Goal: Information Seeking & Learning: Learn about a topic

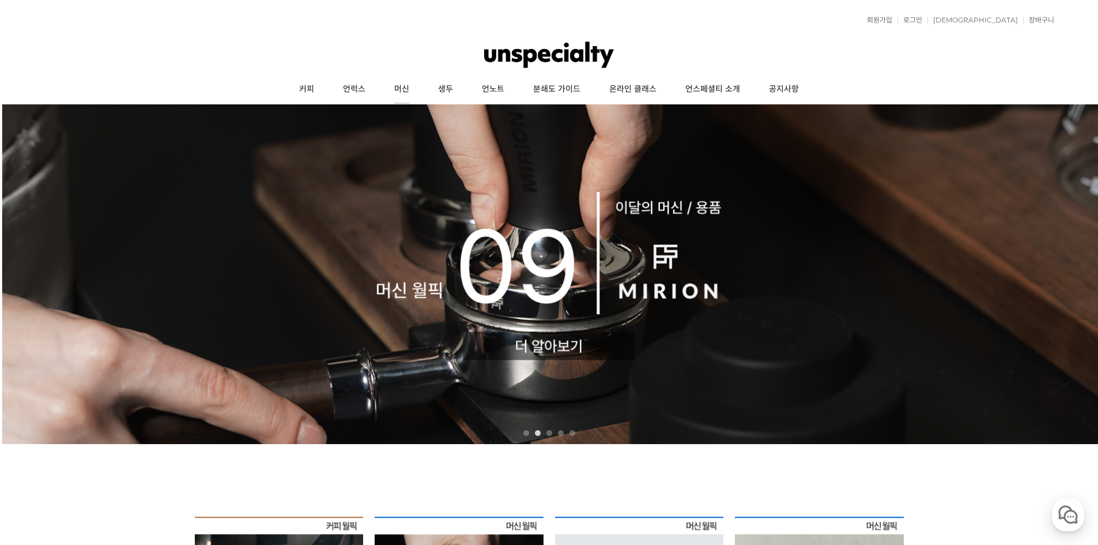
click at [406, 89] on link "머신" at bounding box center [402, 89] width 44 height 29
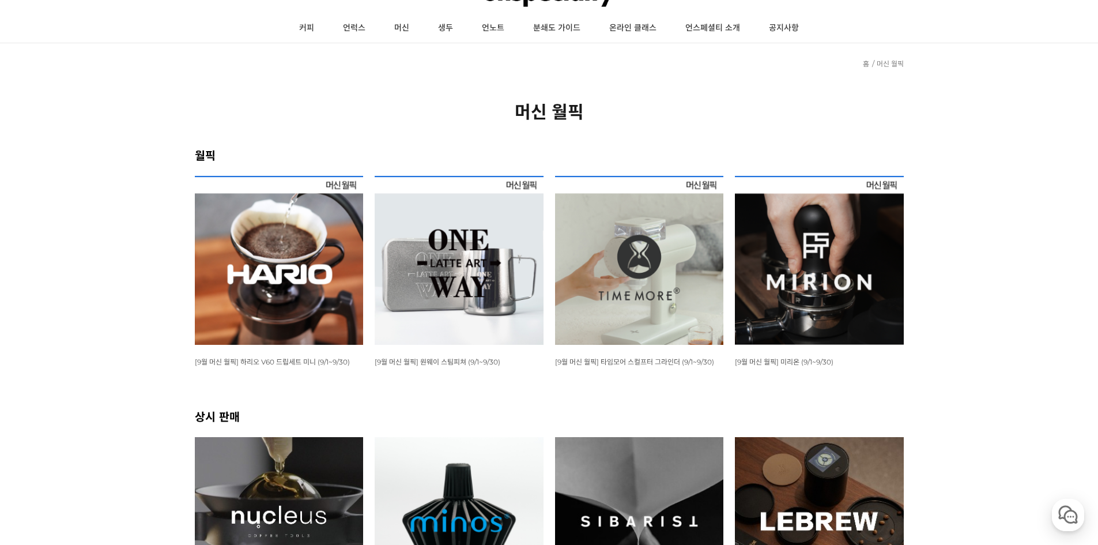
scroll to position [115, 0]
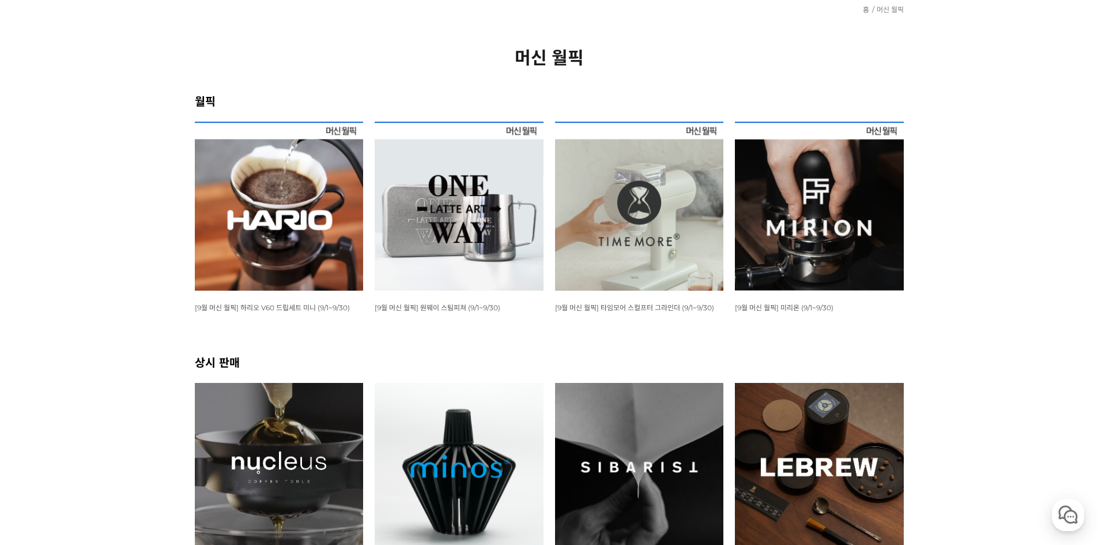
click at [660, 240] on img at bounding box center [639, 206] width 169 height 169
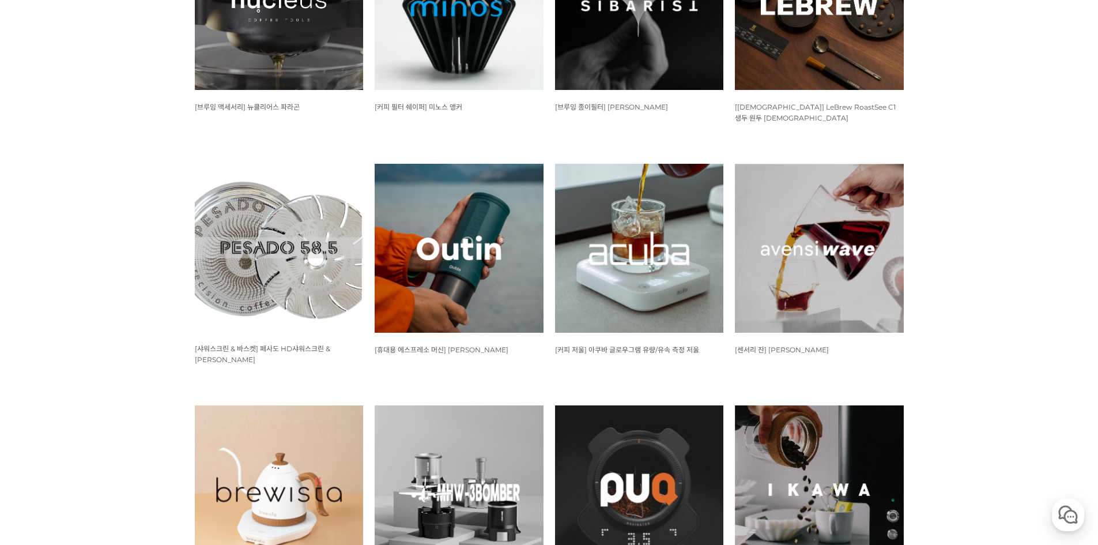
scroll to position [865, 0]
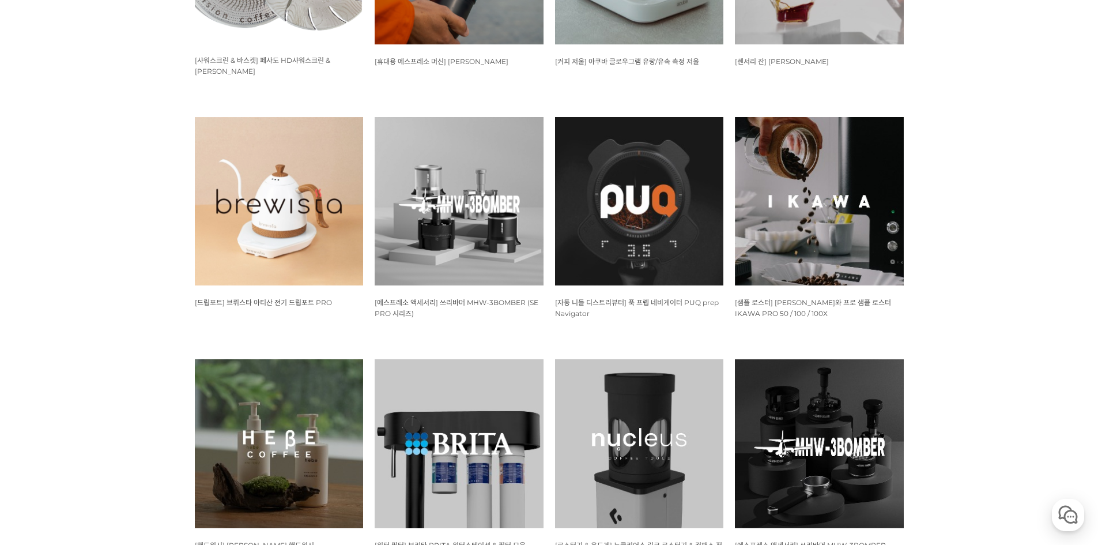
click at [253, 193] on img at bounding box center [279, 201] width 169 height 169
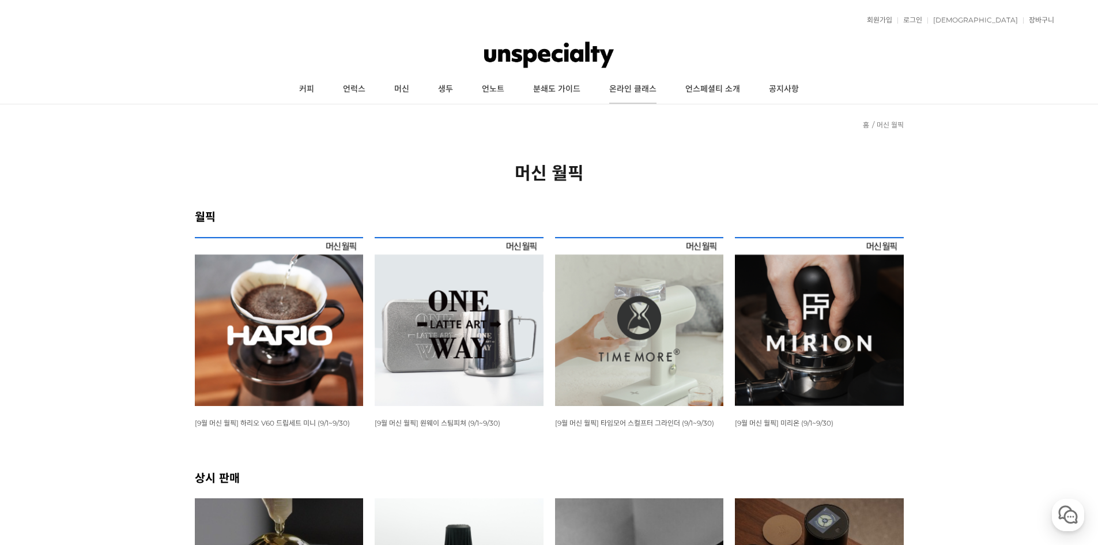
click at [642, 93] on link "온라인 클래스" at bounding box center [633, 89] width 76 height 29
click at [497, 87] on link "언노트" at bounding box center [493, 89] width 51 height 29
click at [406, 86] on link "머신" at bounding box center [402, 89] width 44 height 29
click at [355, 89] on link "언럭스" at bounding box center [354, 89] width 51 height 29
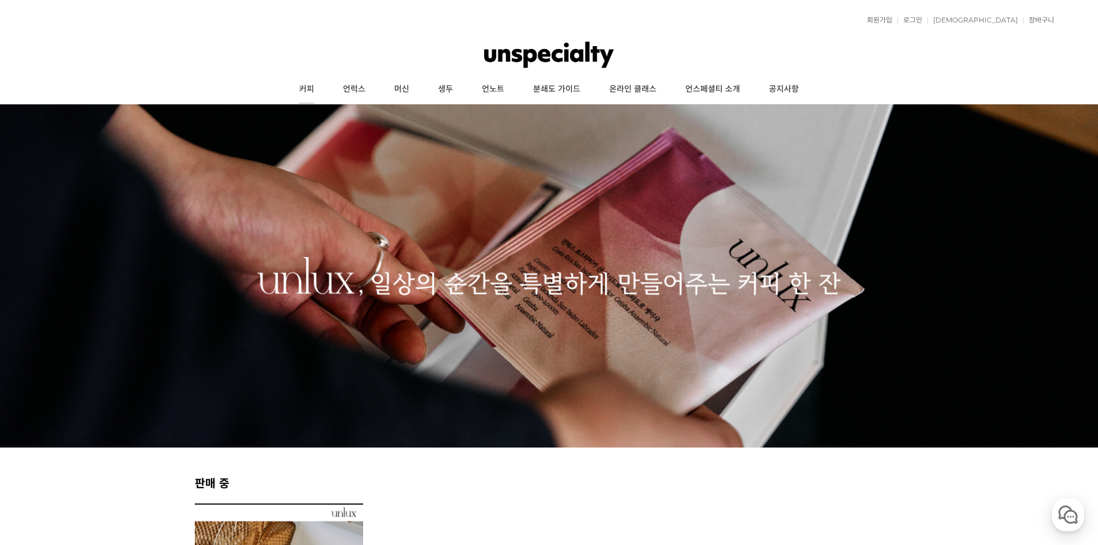
click at [305, 95] on link "커피" at bounding box center [307, 89] width 44 height 29
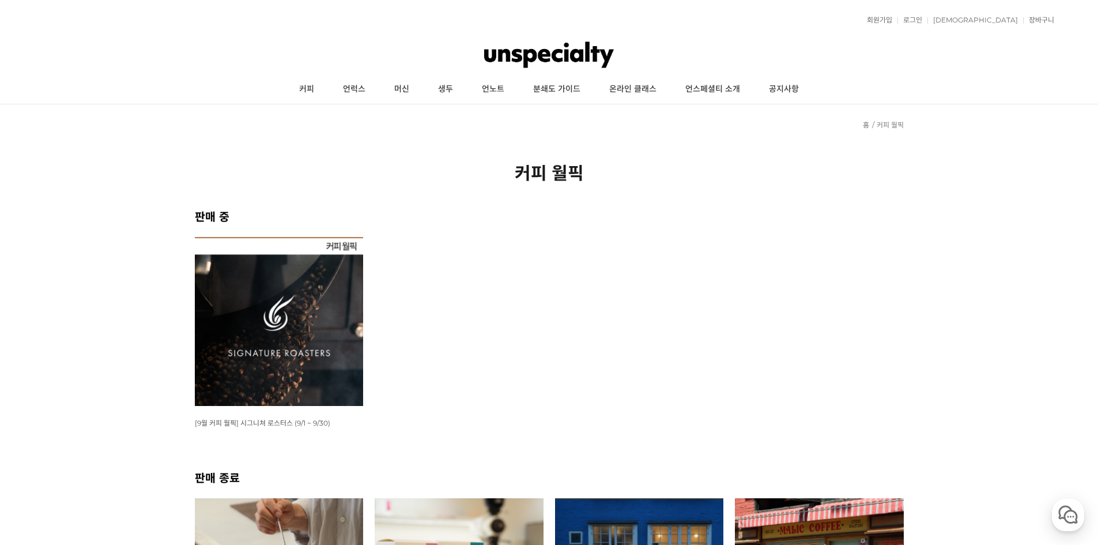
click at [276, 353] on img at bounding box center [279, 321] width 169 height 169
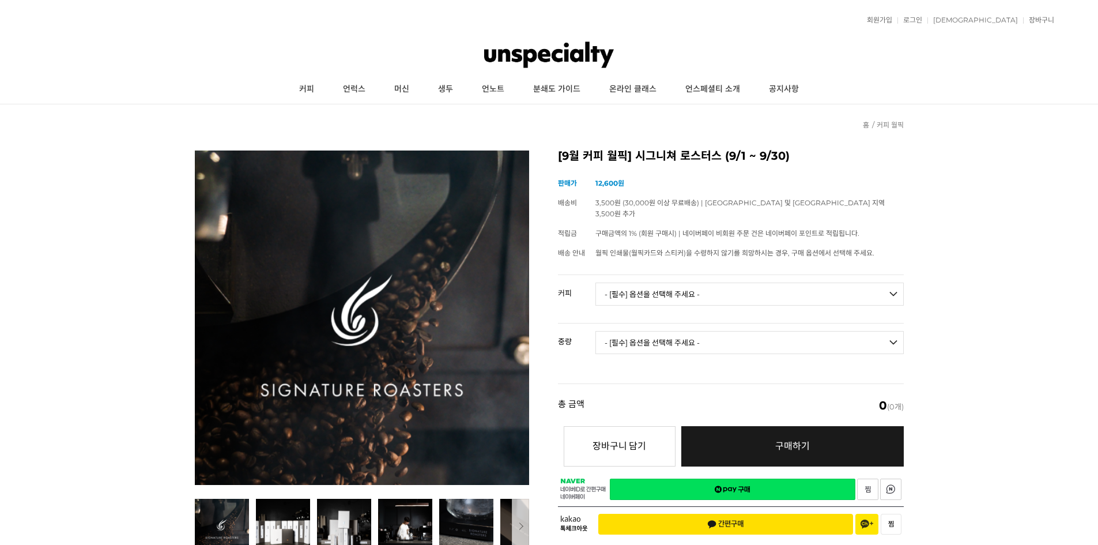
click at [618, 283] on select "- [필수] 옵션을 선택해 주세요 - ------------------- 언스페셜티 분쇄도 가이드 종이(주문 1건당 최대 1개 제공) 월픽 인…" at bounding box center [750, 294] width 308 height 23
click at [621, 331] on select "- [필수] 옵션을 선택해 주세요 - -------------------" at bounding box center [750, 342] width 308 height 23
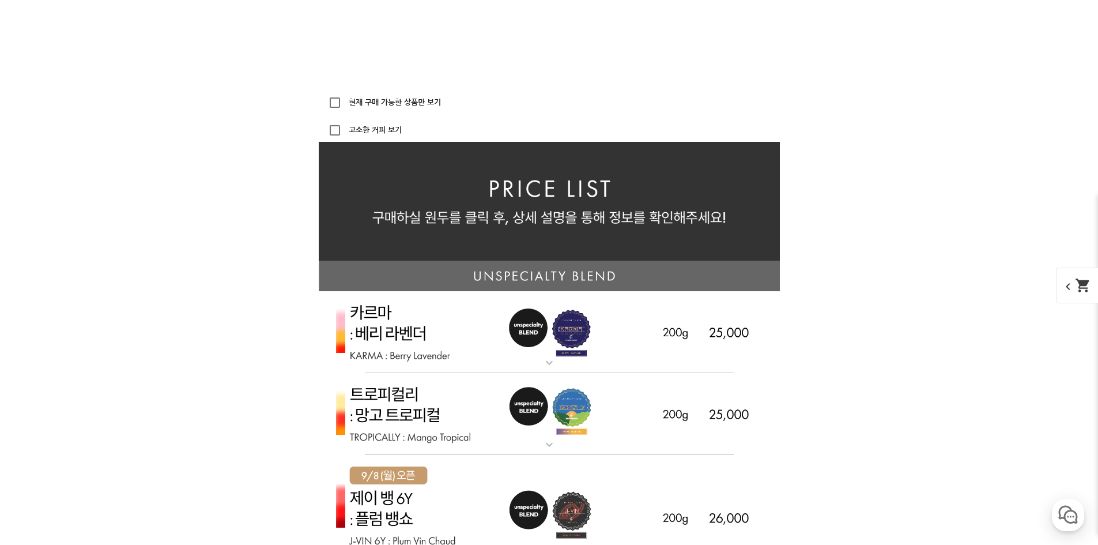
scroll to position [2537, 0]
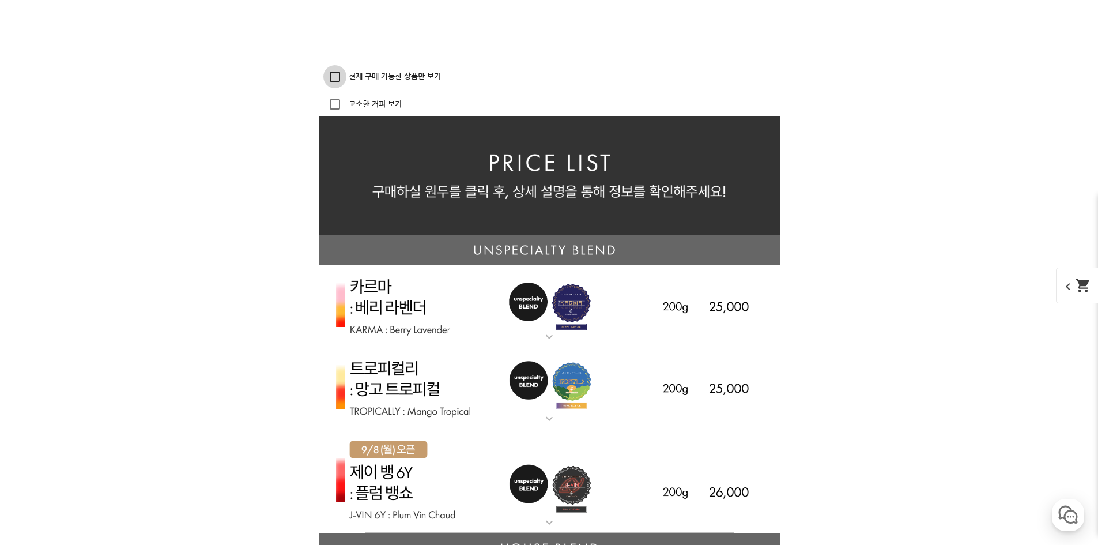
click at [340, 80] on input "현재 구매 가능한 상품만 보기" at bounding box center [334, 76] width 23 height 23
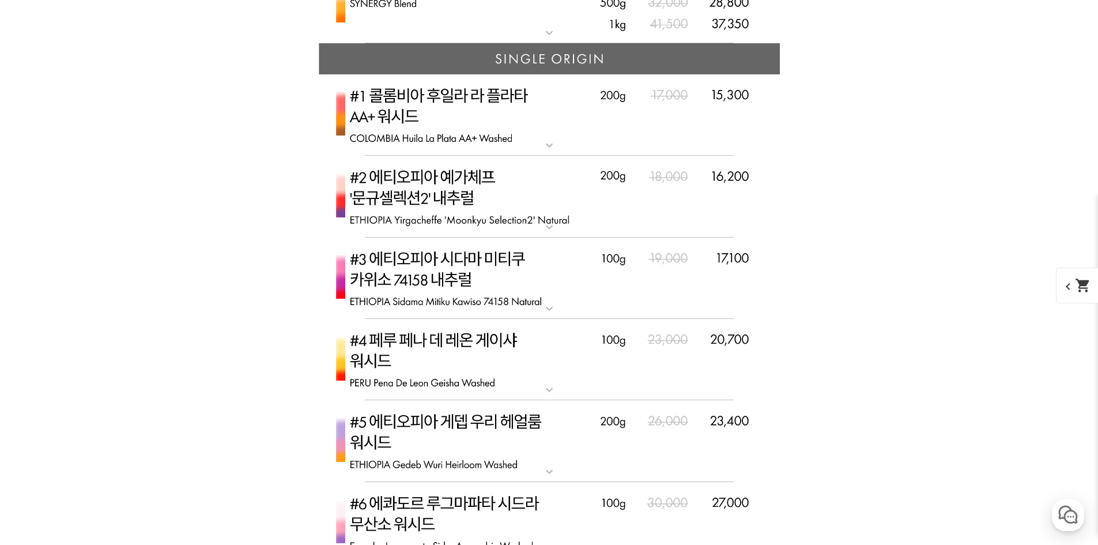
scroll to position [3171, 0]
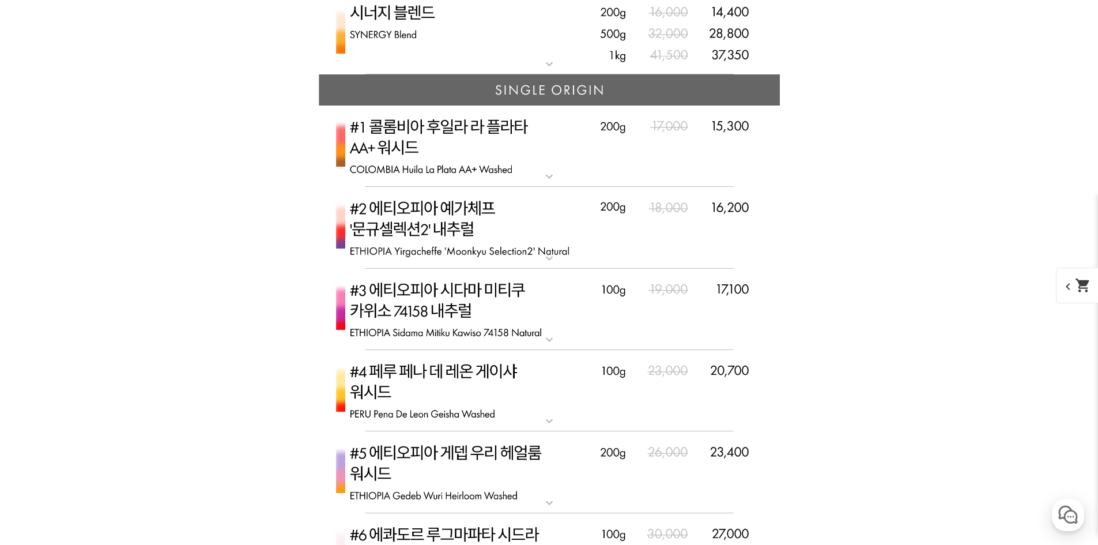
click at [551, 180] on mat-icon "expand_more" at bounding box center [549, 177] width 23 height 14
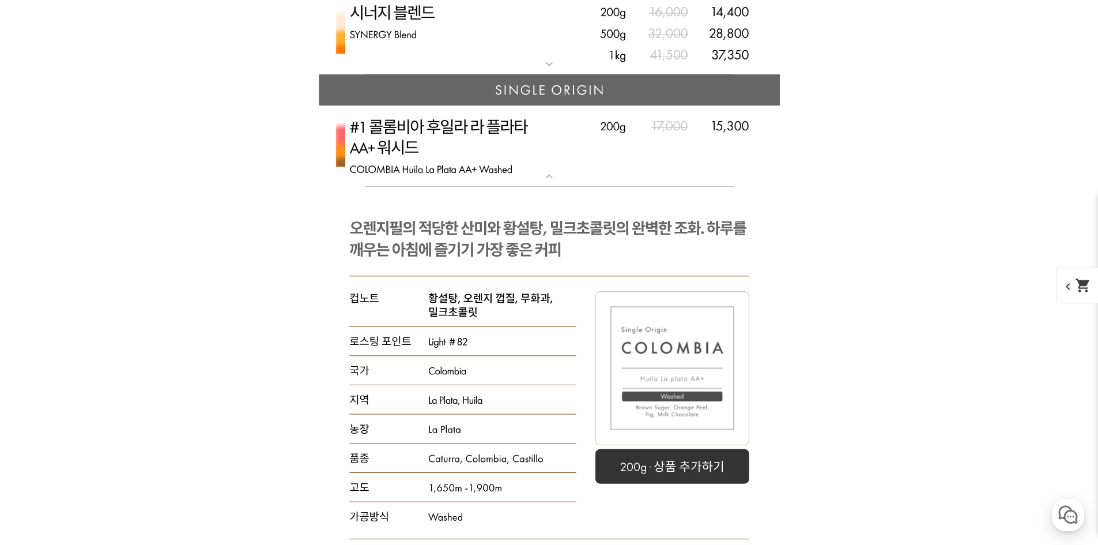
click at [551, 180] on mat-icon "expand_more" at bounding box center [549, 177] width 23 height 14
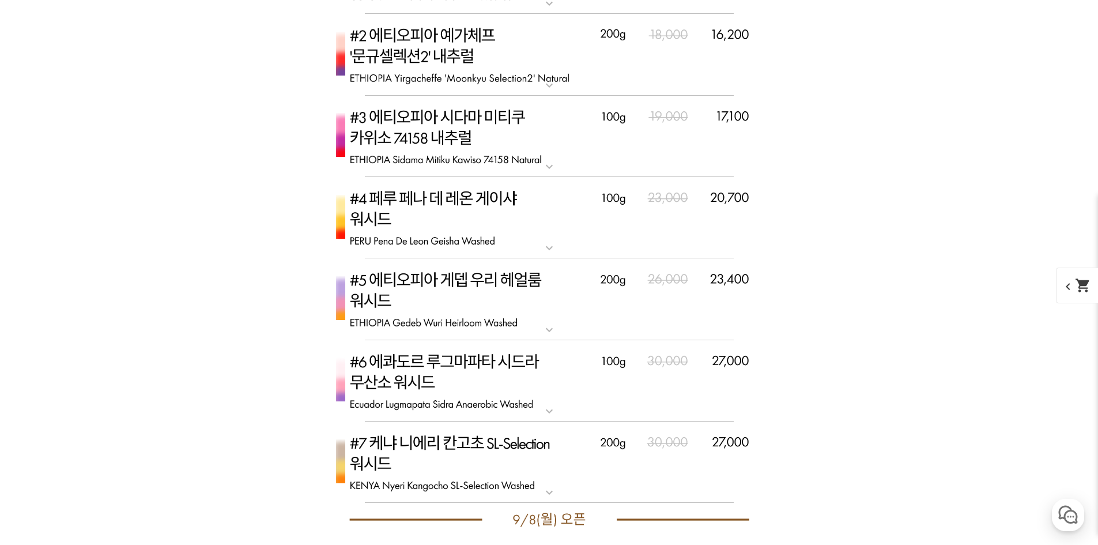
scroll to position [3286, 0]
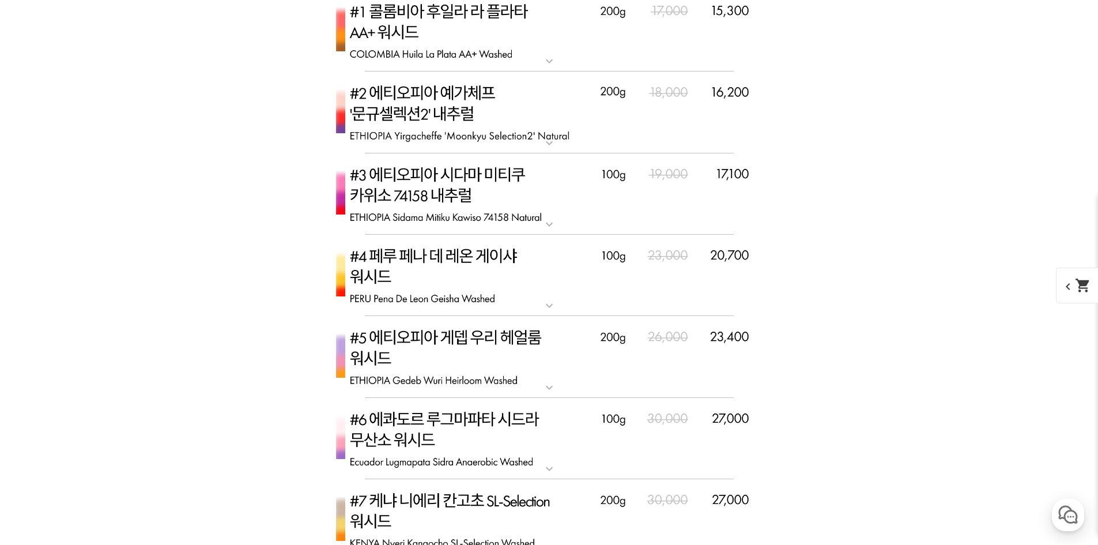
click at [552, 142] on mat-icon "expand_more" at bounding box center [549, 143] width 23 height 14
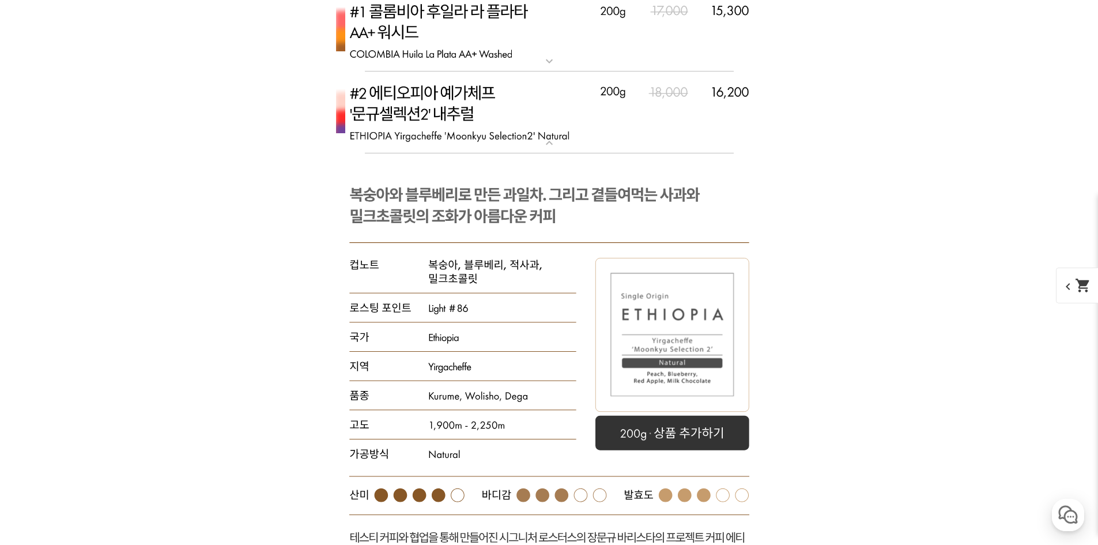
click at [552, 142] on mat-icon "expand_more" at bounding box center [549, 143] width 23 height 14
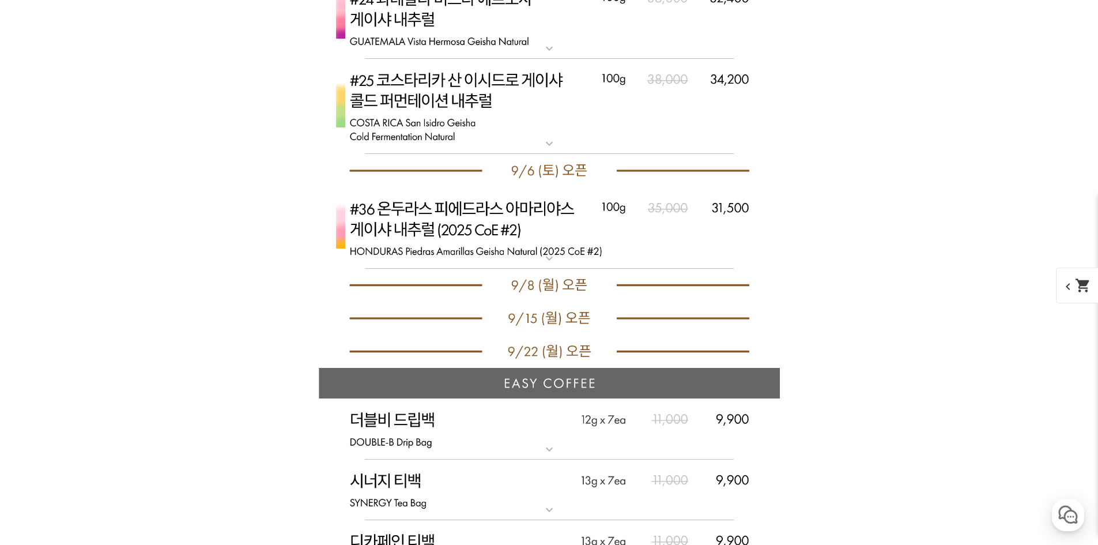
scroll to position [4440, 0]
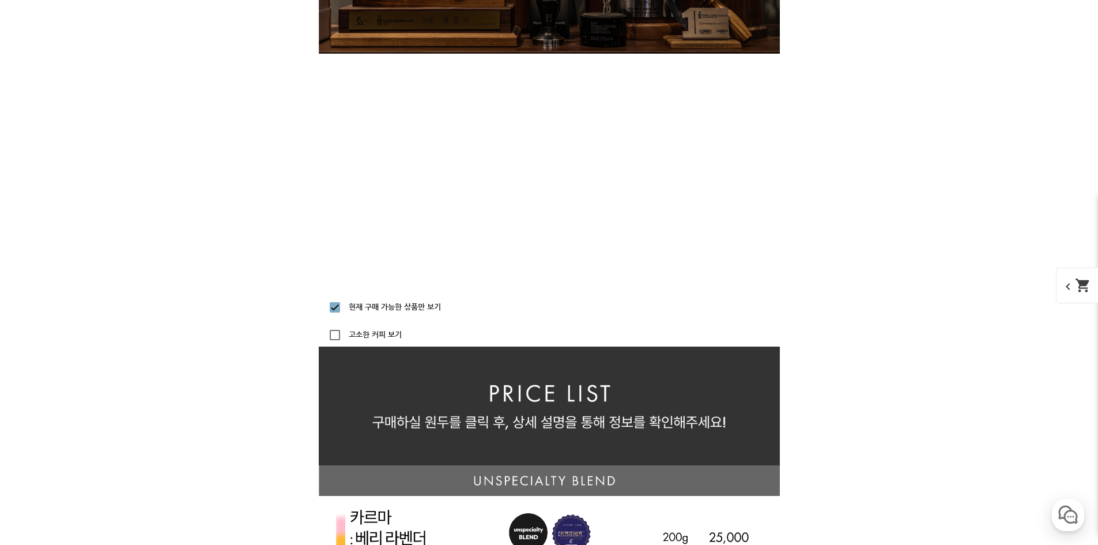
click at [376, 307] on label "현재 구매 가능한 상품만 보기" at bounding box center [394, 306] width 95 height 7
click at [347, 307] on input "현재 구매 가능한 상품만 보기" at bounding box center [334, 307] width 23 height 23
checkbox input "false"
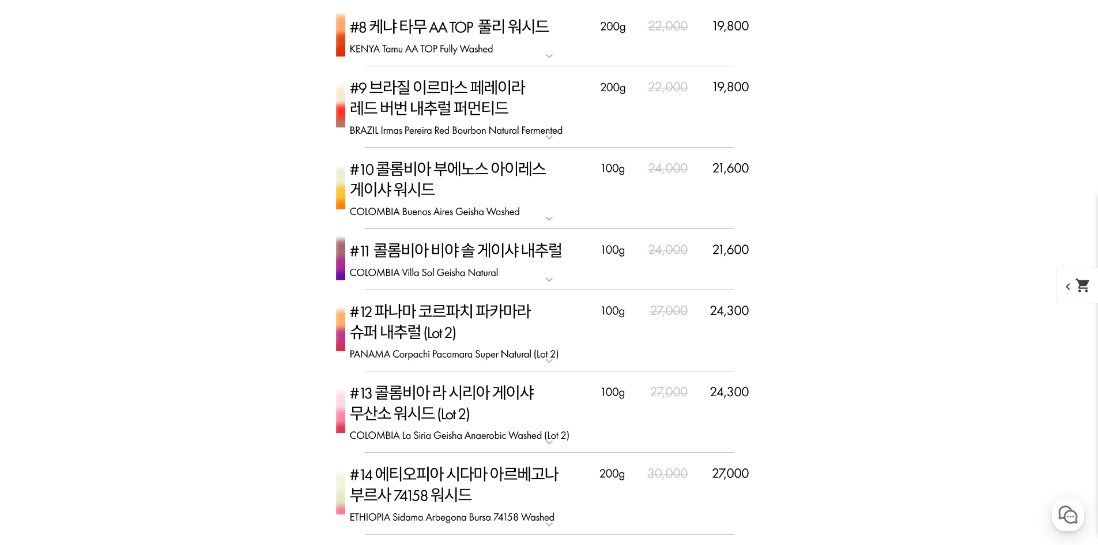
scroll to position [3690, 0]
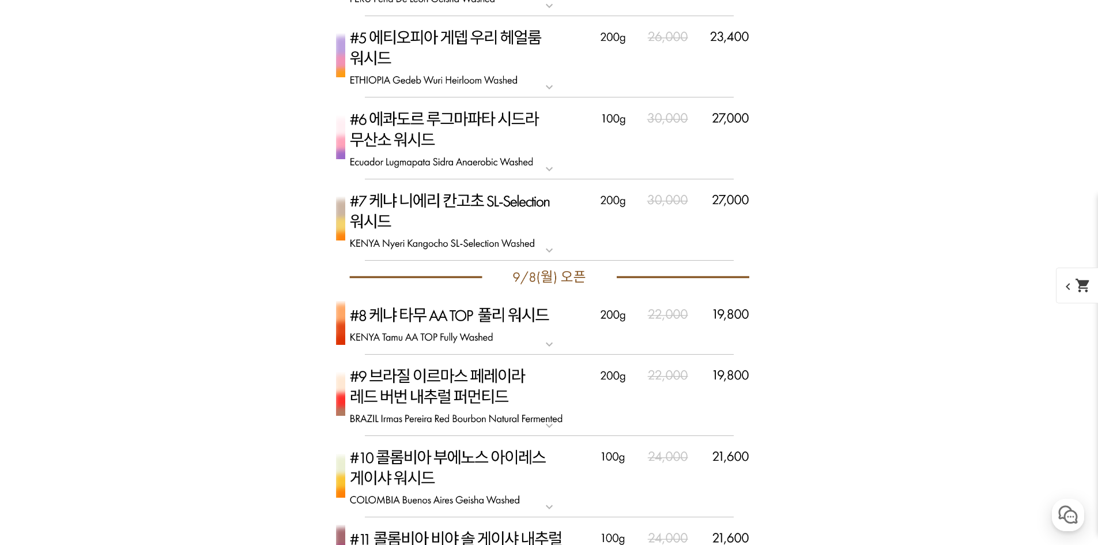
click at [549, 344] on mat-icon "expand_more" at bounding box center [549, 344] width 23 height 14
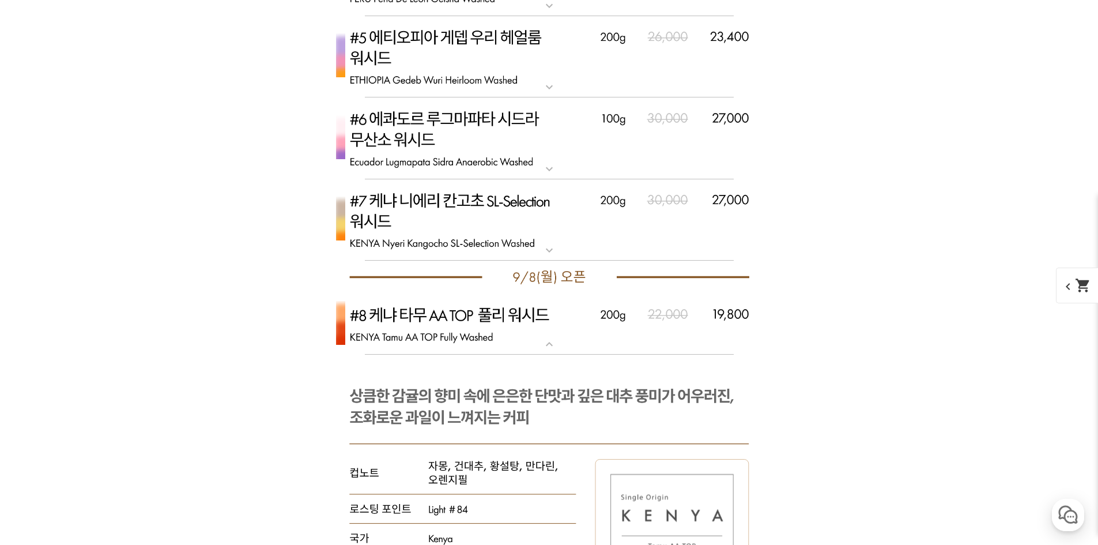
click at [549, 344] on mat-icon "expand_more" at bounding box center [549, 344] width 23 height 14
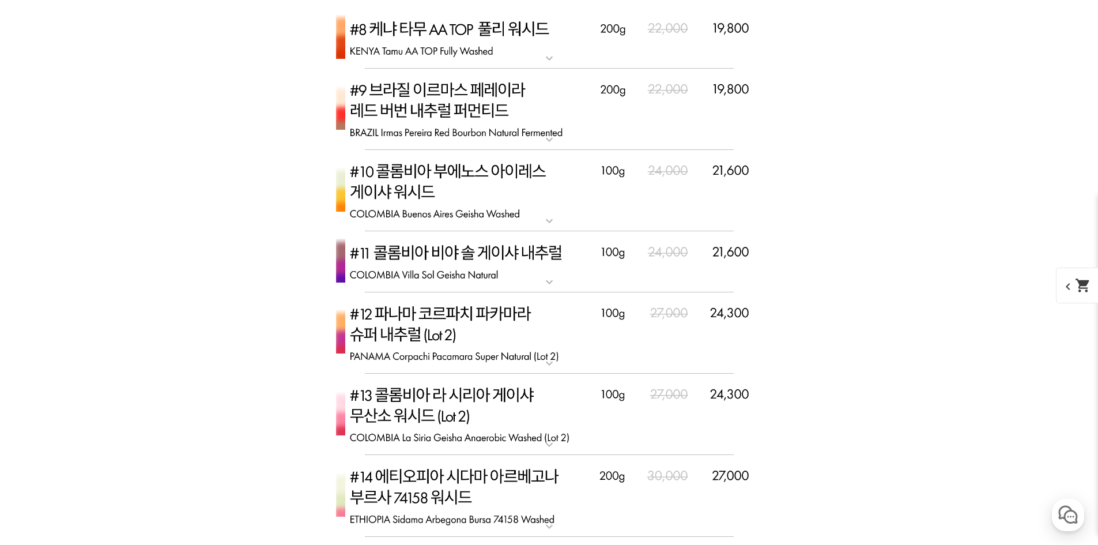
scroll to position [3978, 0]
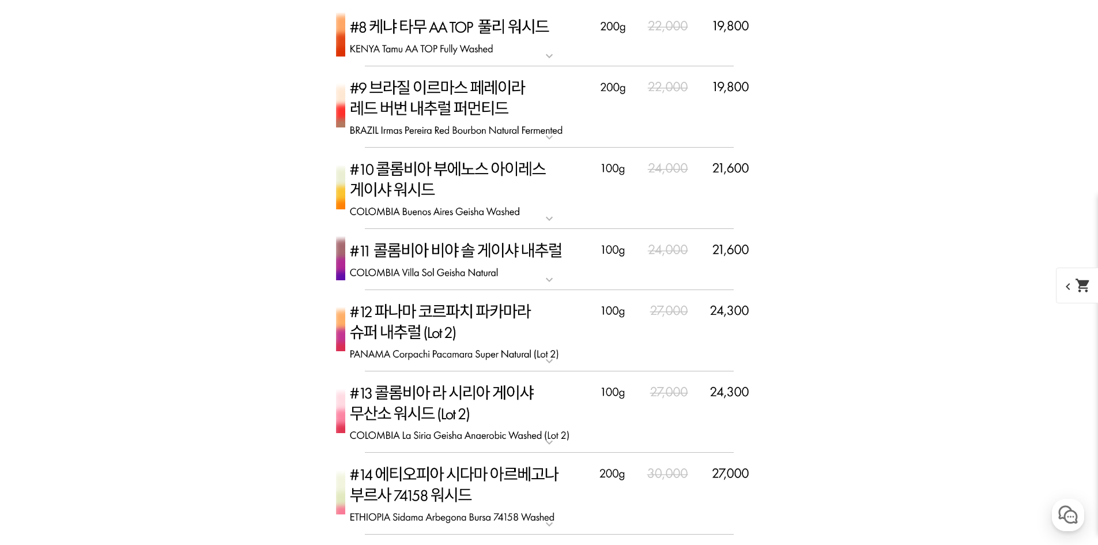
click at [546, 280] on mat-icon "expand_more" at bounding box center [549, 280] width 23 height 14
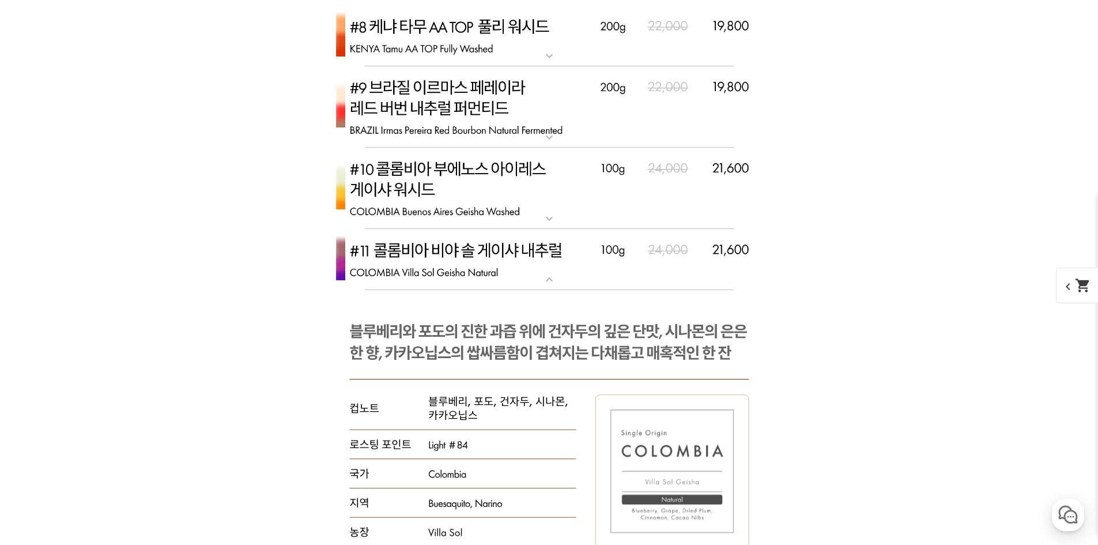
click at [548, 280] on mat-icon "expand_more" at bounding box center [549, 280] width 23 height 14
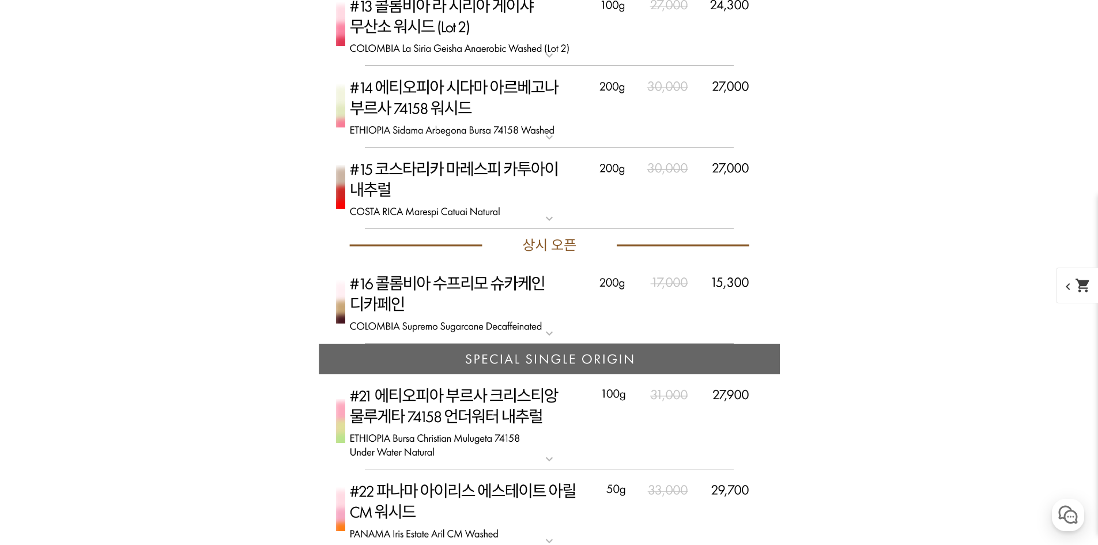
scroll to position [4440, 0]
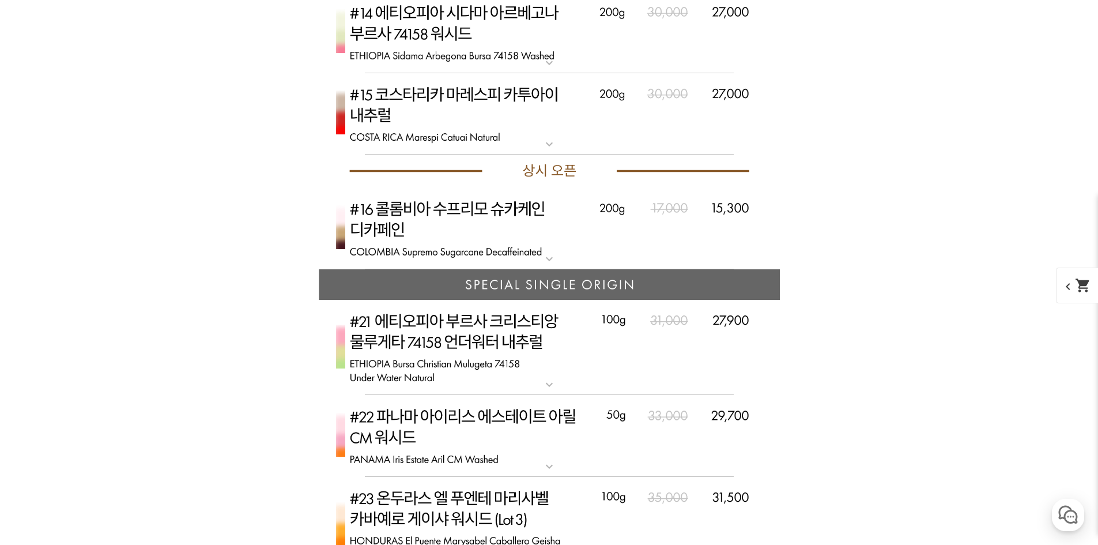
click at [544, 261] on mat-icon "expand_more" at bounding box center [549, 259] width 23 height 14
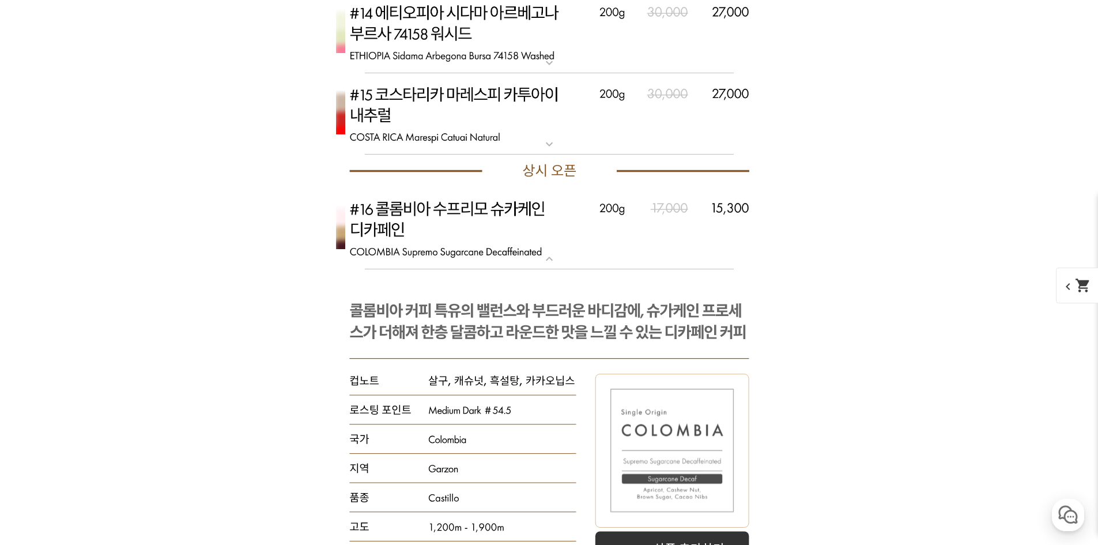
click at [544, 261] on mat-icon "expand_more" at bounding box center [549, 259] width 23 height 14
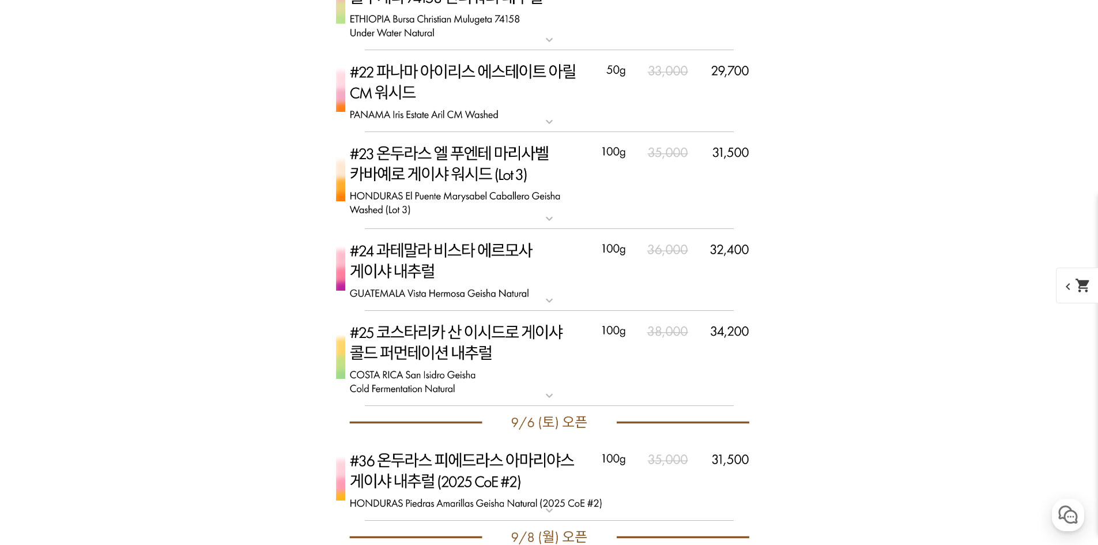
scroll to position [4785, 0]
click at [552, 296] on mat-icon "expand_more" at bounding box center [549, 299] width 23 height 14
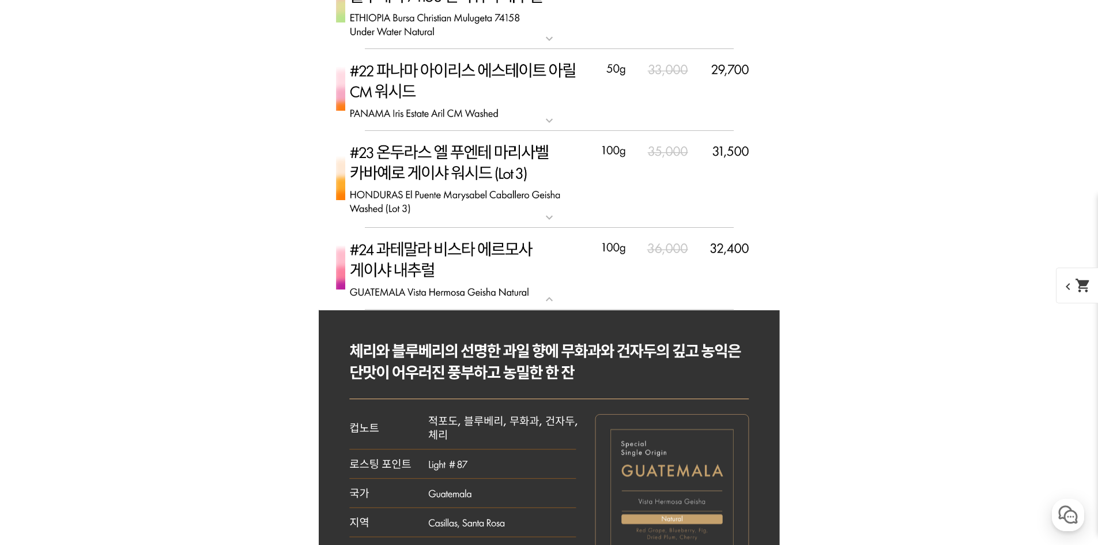
click at [552, 296] on mat-icon "expand_more" at bounding box center [549, 299] width 23 height 14
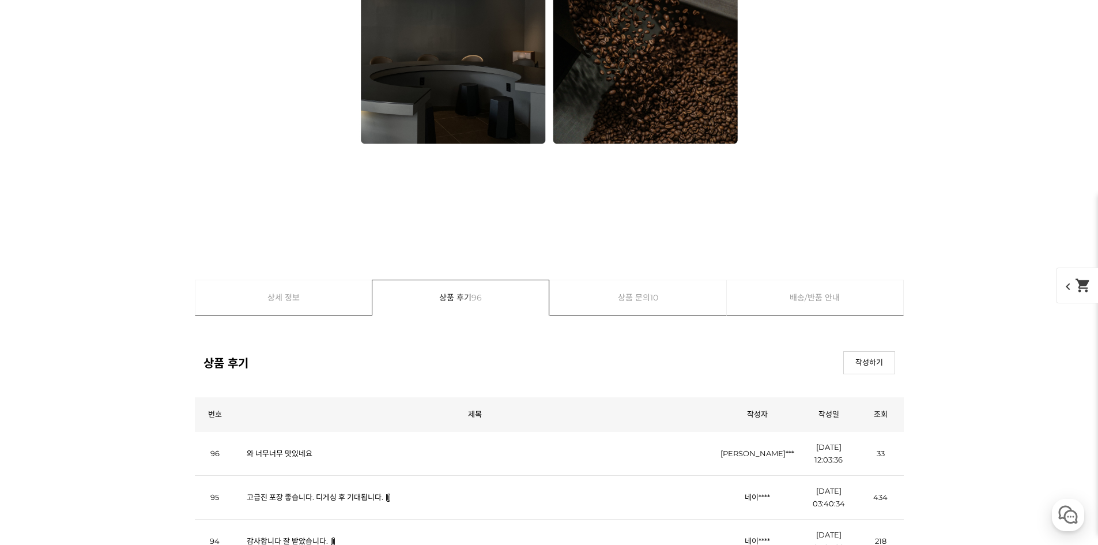
scroll to position [13261, 0]
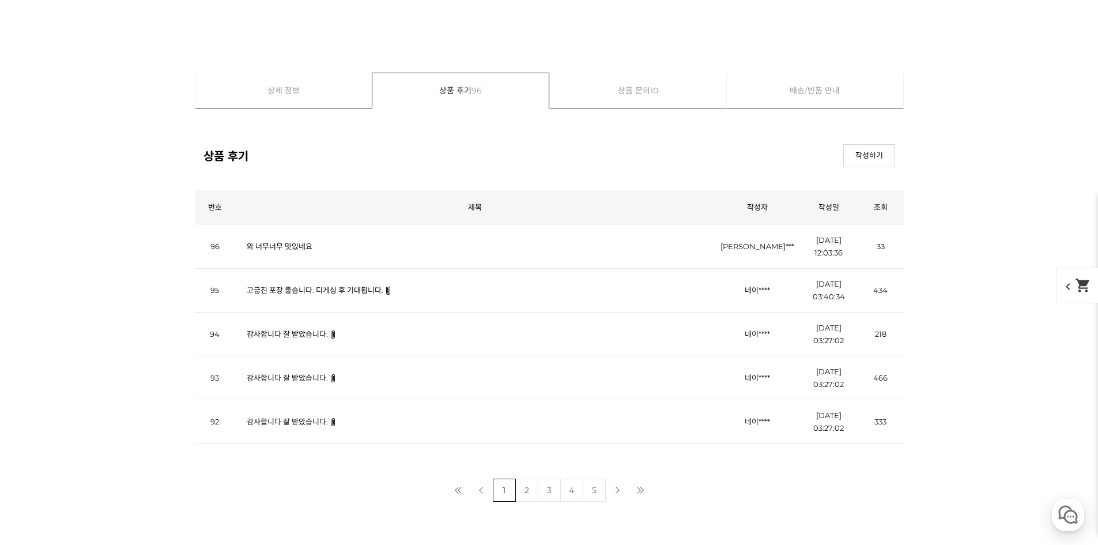
click at [308, 291] on link "고급진 포장 좋습니다. 디게싱 후 기대됩니다." at bounding box center [315, 289] width 137 height 9
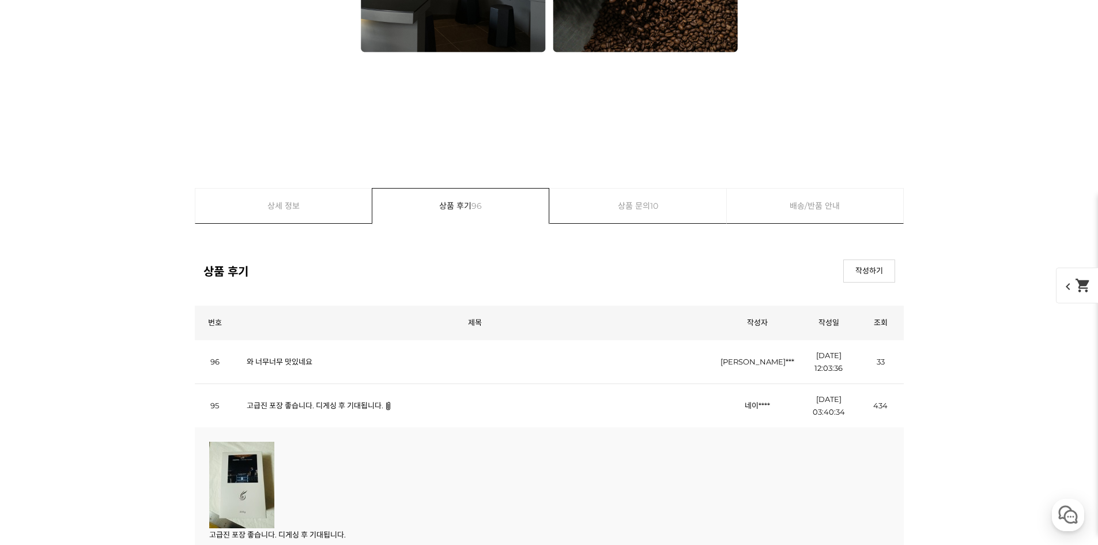
scroll to position [0, 0]
